Goal: Task Accomplishment & Management: Use online tool/utility

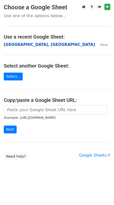
click at [13, 44] on strong "[GEOGRAPHIC_DATA], [GEOGRAPHIC_DATA]" at bounding box center [49, 44] width 91 height 5
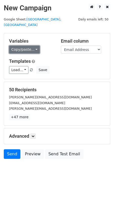
click at [25, 46] on link "Copy/paste..." at bounding box center [24, 50] width 31 height 8
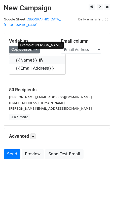
click at [31, 56] on link "{{Name}}" at bounding box center [37, 60] width 56 height 8
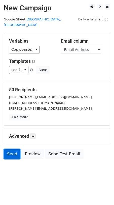
click at [9, 149] on link "Send" at bounding box center [12, 154] width 17 height 10
